Goal: Task Accomplishment & Management: Manage account settings

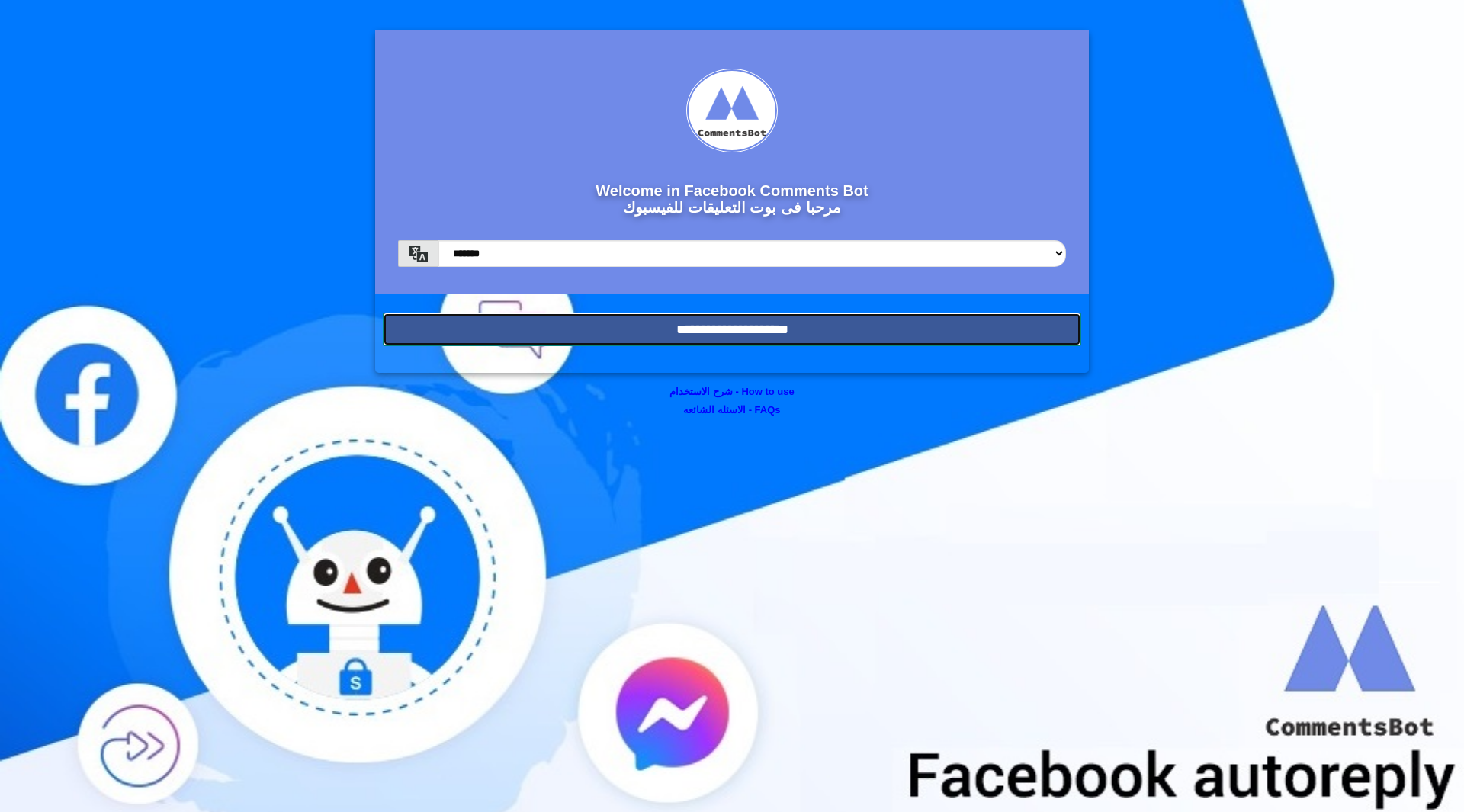
click at [748, 325] on input "**********" at bounding box center [732, 329] width 698 height 34
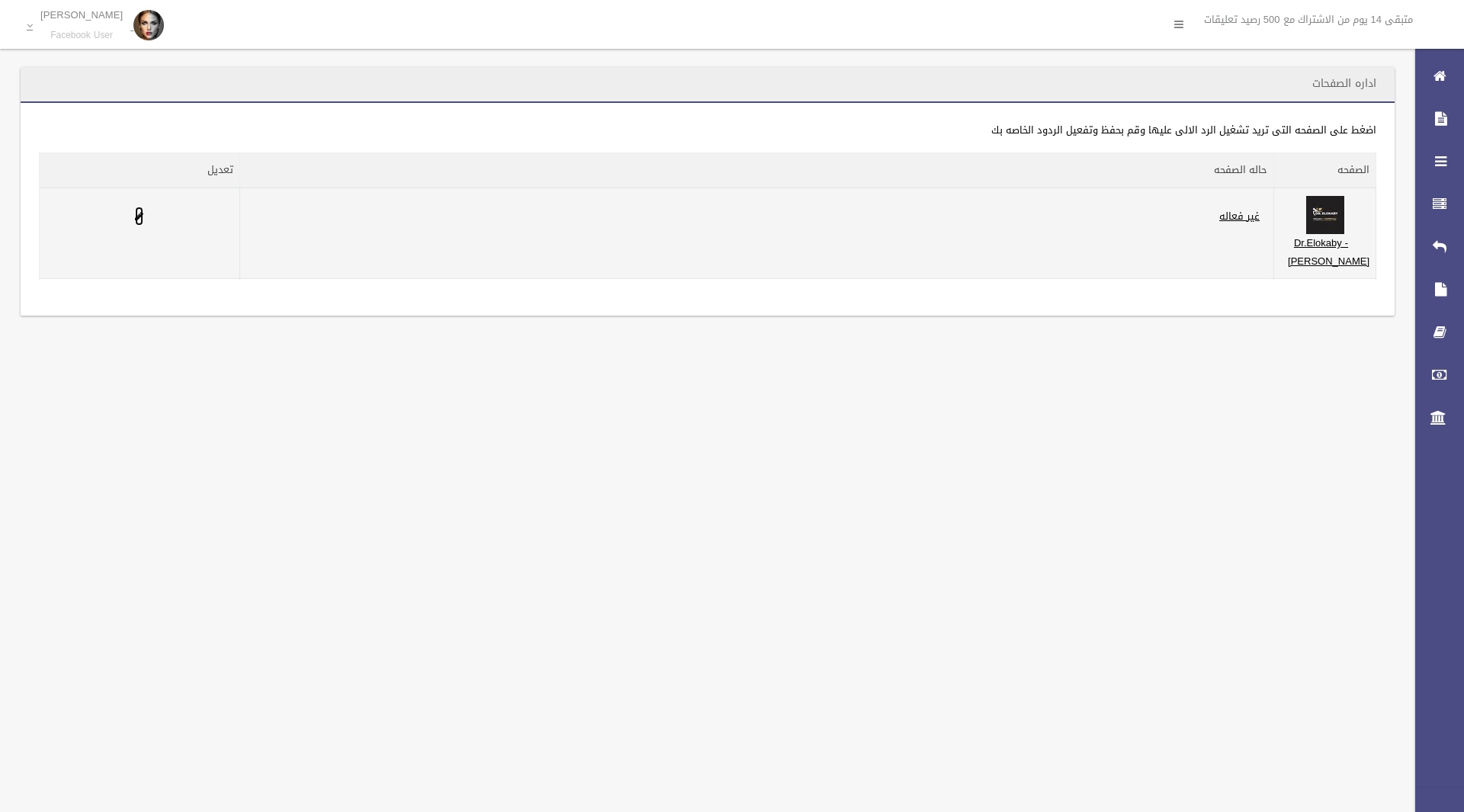
click at [141, 221] on link at bounding box center [139, 216] width 9 height 19
